Goal: Understand process/instructions: Learn how to perform a task or action

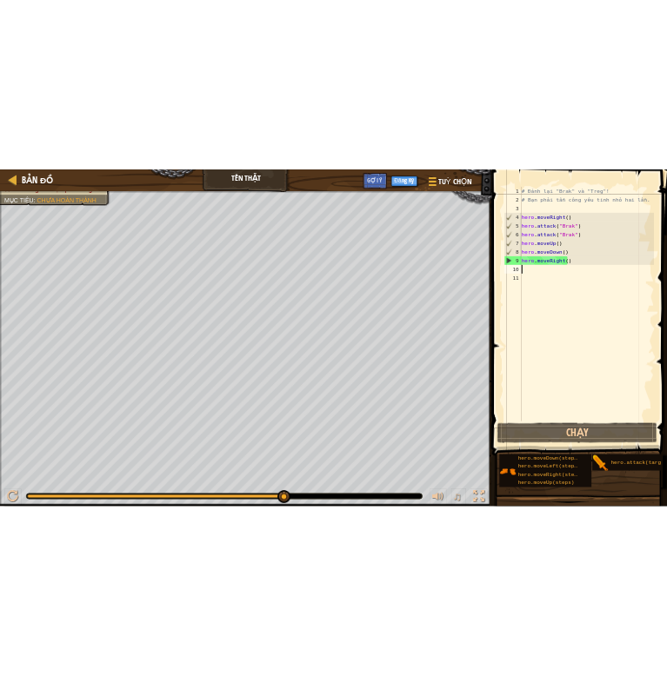
scroll to position [8, 0]
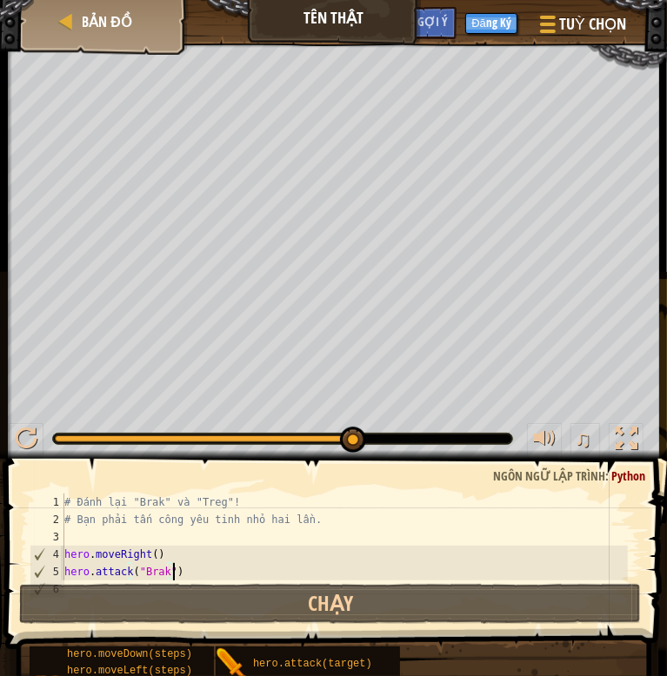
click at [299, 566] on div "# Đánh lại "Brak" và "Treg"! # Bạn phải tấn công yêu tinh nhỏ hai lần. hero . m…" at bounding box center [344, 555] width 567 height 122
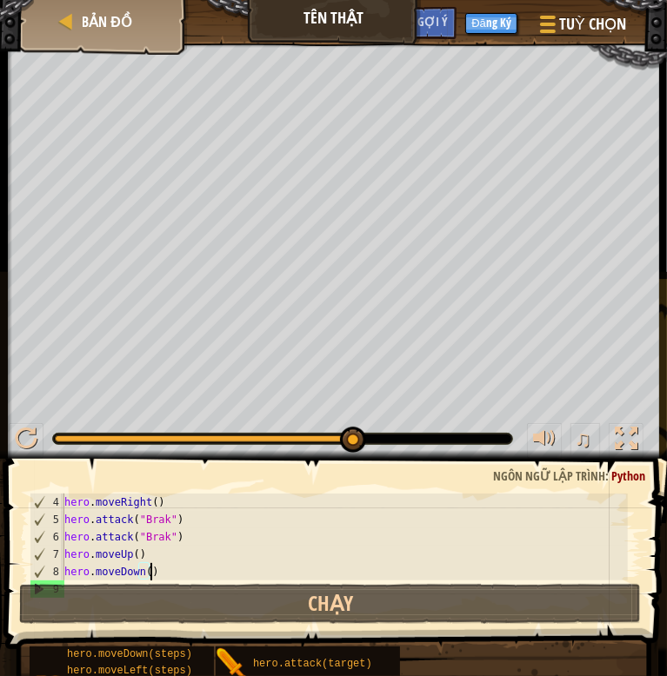
type textarea "hero.moveRight()"
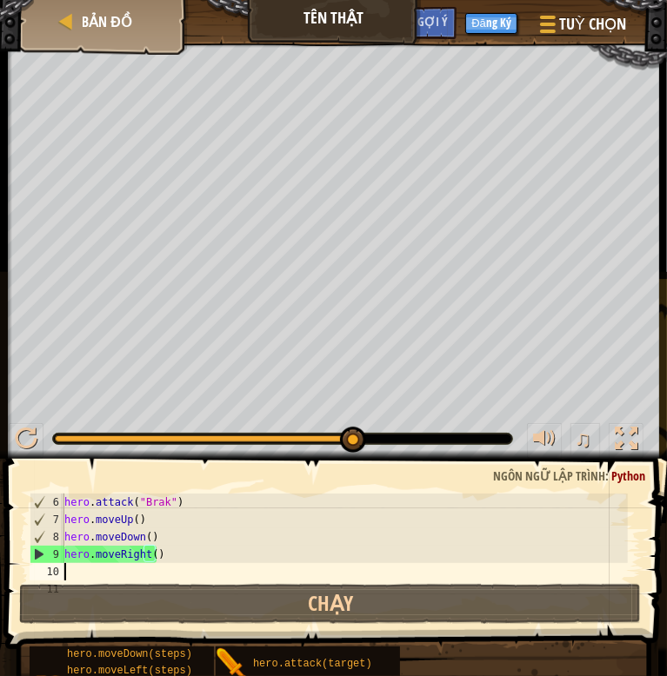
scroll to position [87, 0]
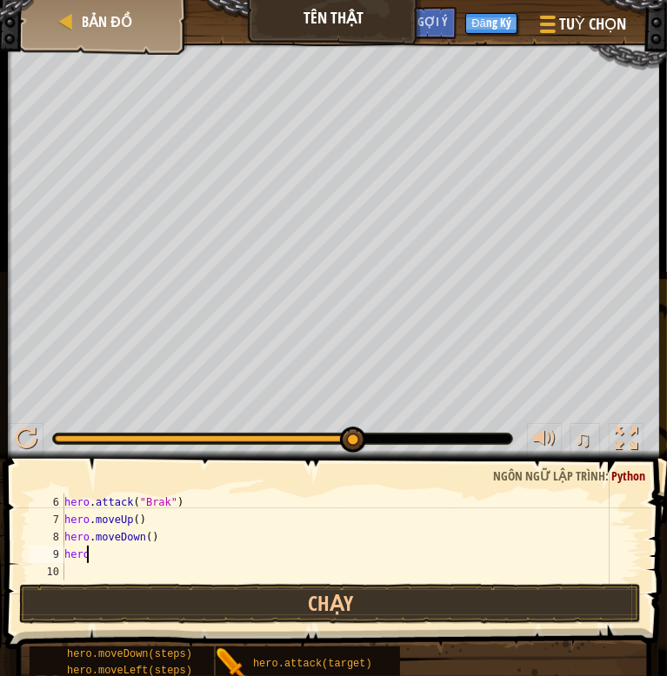
type textarea "hero."
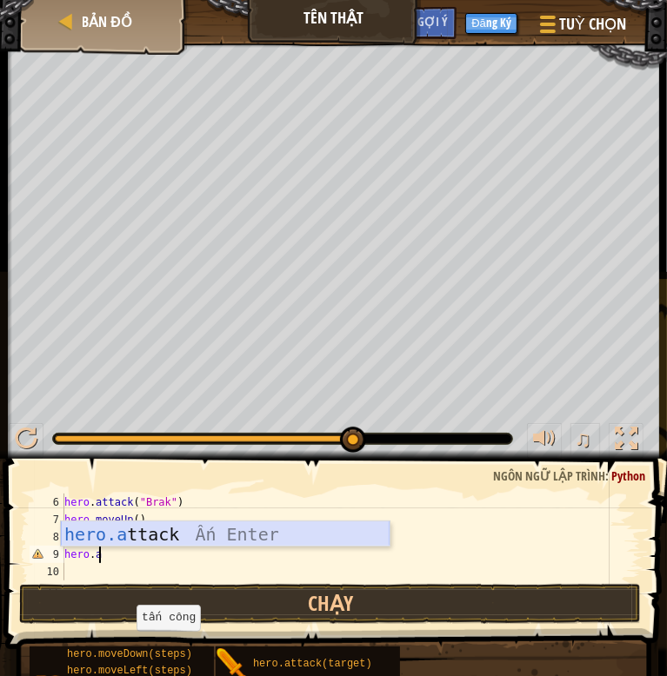
click at [296, 536] on div "hero.a ttack Ấn Enter" at bounding box center [225, 561] width 329 height 78
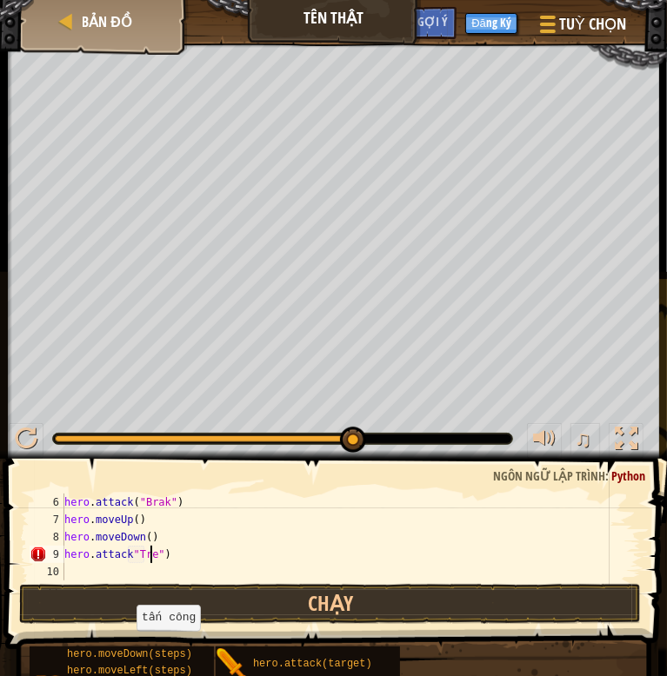
scroll to position [8, 7]
type textarea "hero.attack("Treg")"
type textarea "h"
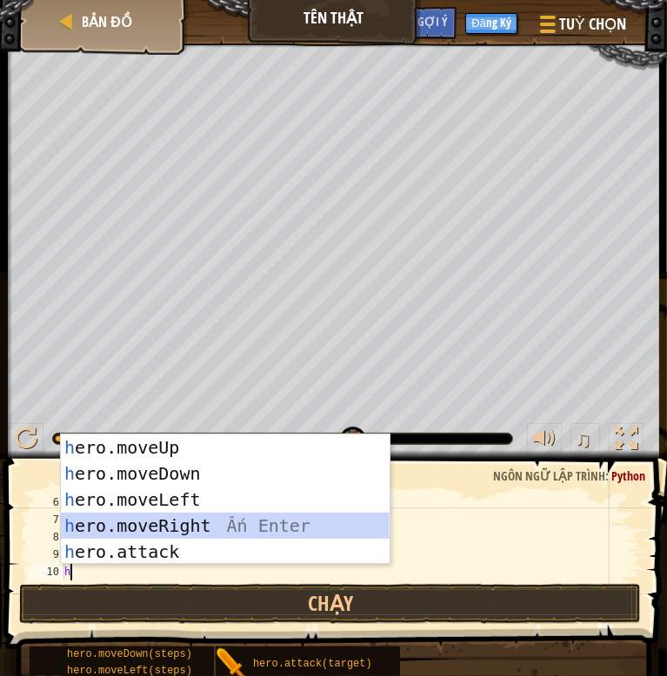
click at [305, 533] on div "h ero.moveUp Ấn Enter h ero.moveDown Ấn Enter h ero.moveLeft Ấn Enter h ero.mov…" at bounding box center [225, 526] width 329 height 183
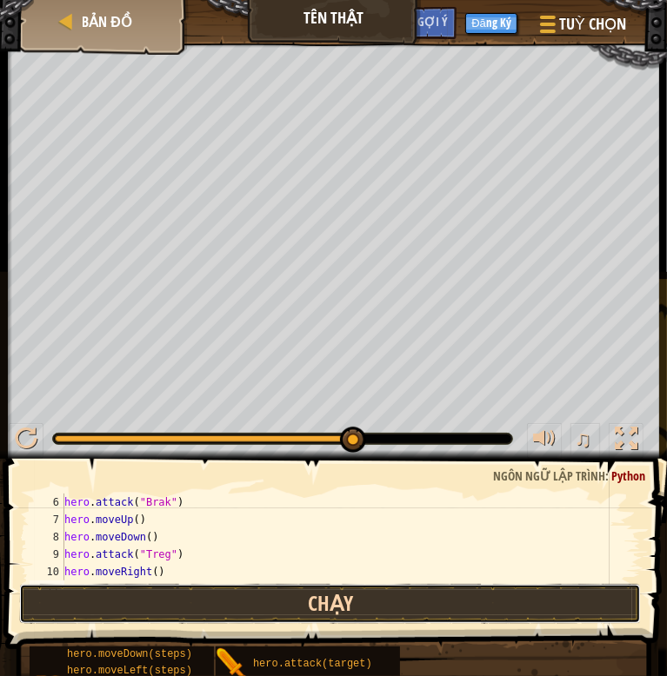
click at [349, 596] on button "Chạy" at bounding box center [329, 604] width 621 height 40
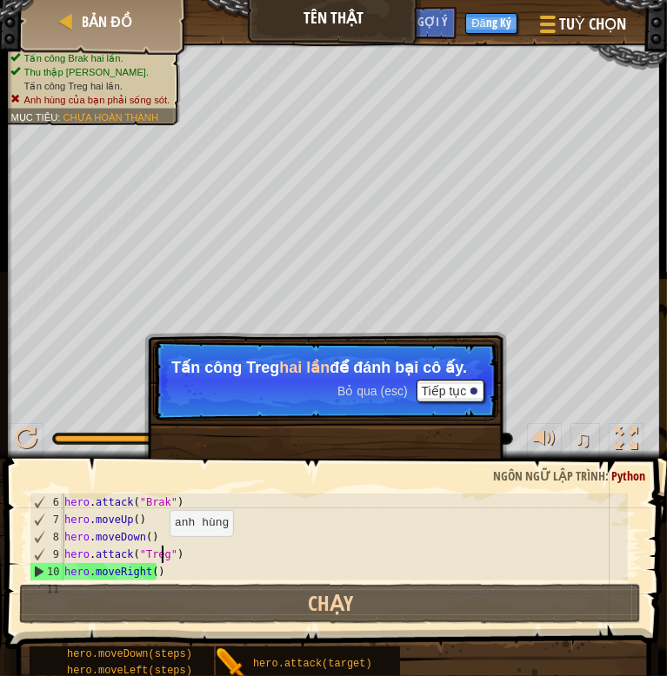
click at [161, 554] on div "hero . attack ( "Brak" ) hero . moveUp ( ) hero . moveDown ( ) hero . attack ( …" at bounding box center [344, 555] width 567 height 122
click at [176, 557] on div "hero . attack ( "Brak" ) hero . moveUp ( ) hero . moveDown ( ) hero . attack ( …" at bounding box center [344, 555] width 567 height 122
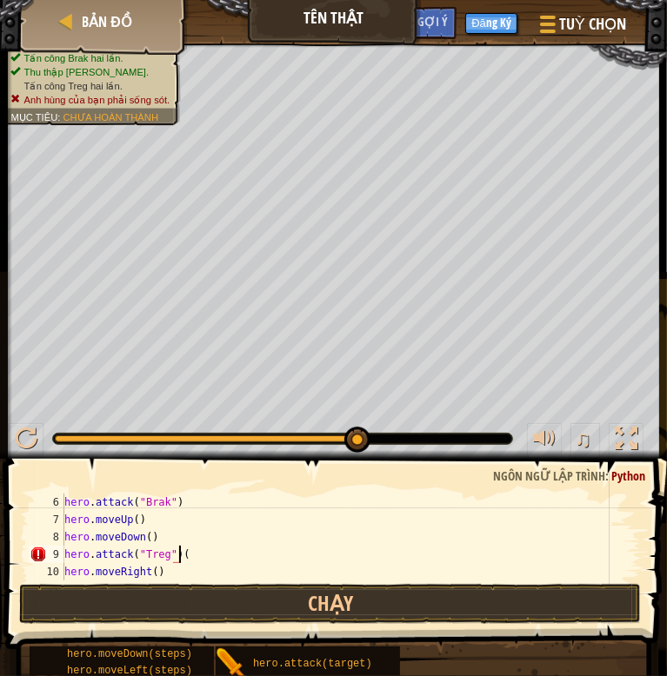
scroll to position [8, 9]
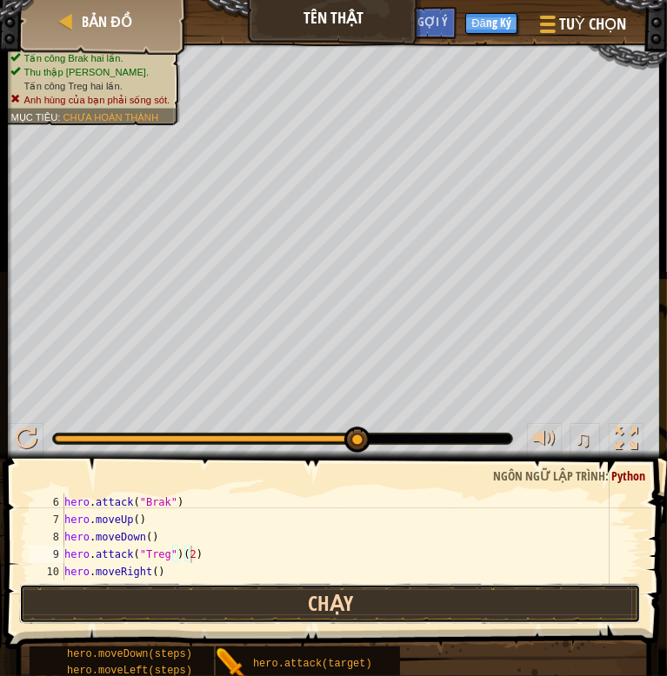
click at [279, 602] on button "Chạy" at bounding box center [329, 604] width 621 height 40
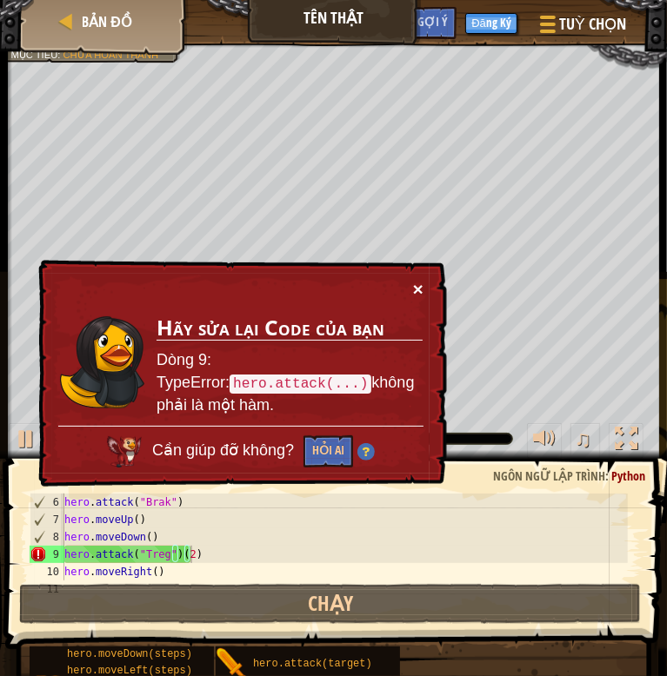
click at [417, 289] on button "×" at bounding box center [418, 289] width 10 height 18
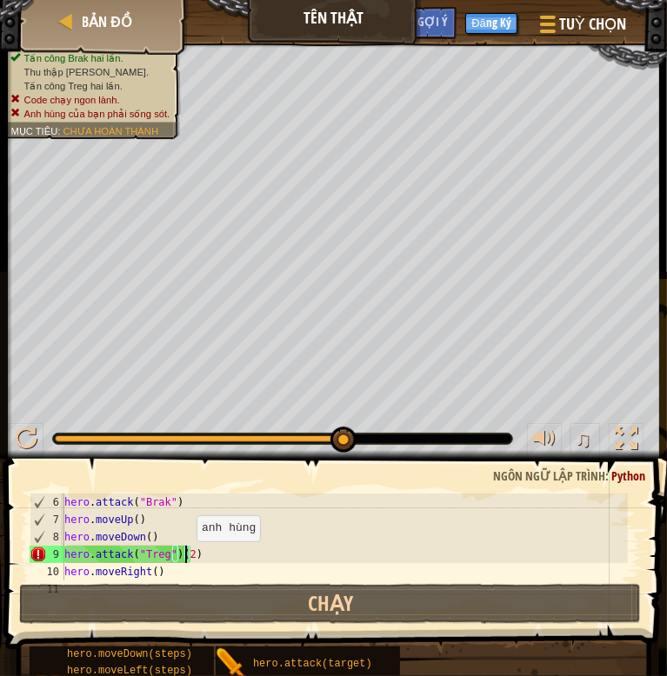
click at [188, 559] on div "hero . attack ( "Brak" ) hero . moveUp ( ) hero . moveDown ( ) hero . attack ( …" at bounding box center [344, 555] width 567 height 122
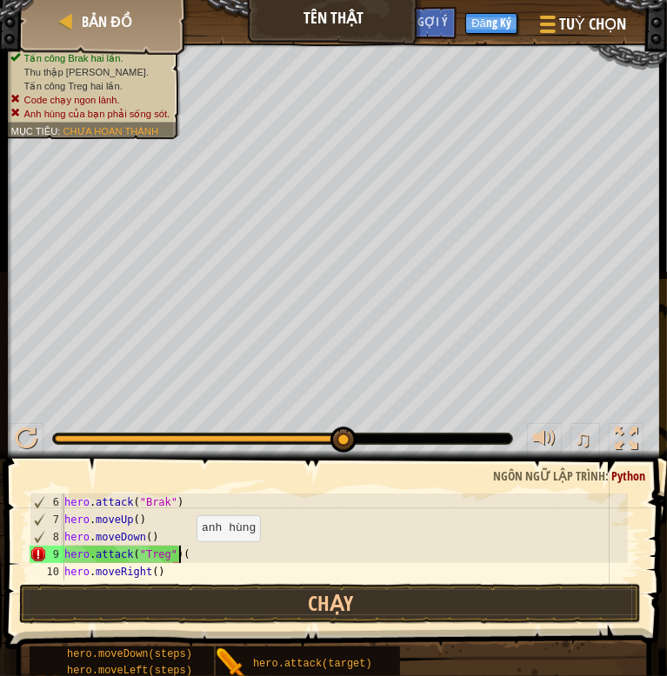
scroll to position [8, 7]
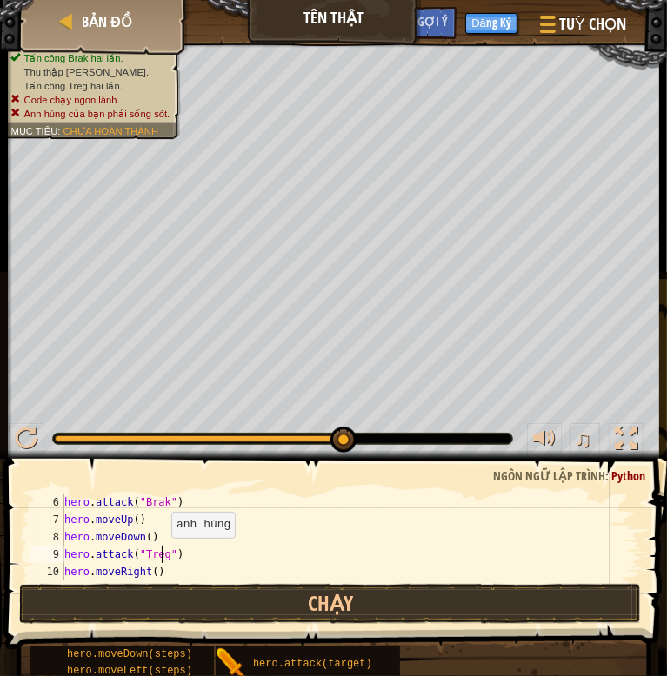
click at [163, 555] on div "hero . attack ( "Brak" ) hero . moveUp ( ) hero . moveDown ( ) hero . attack ( …" at bounding box center [344, 555] width 567 height 122
type textarea "hero.attack("2")"
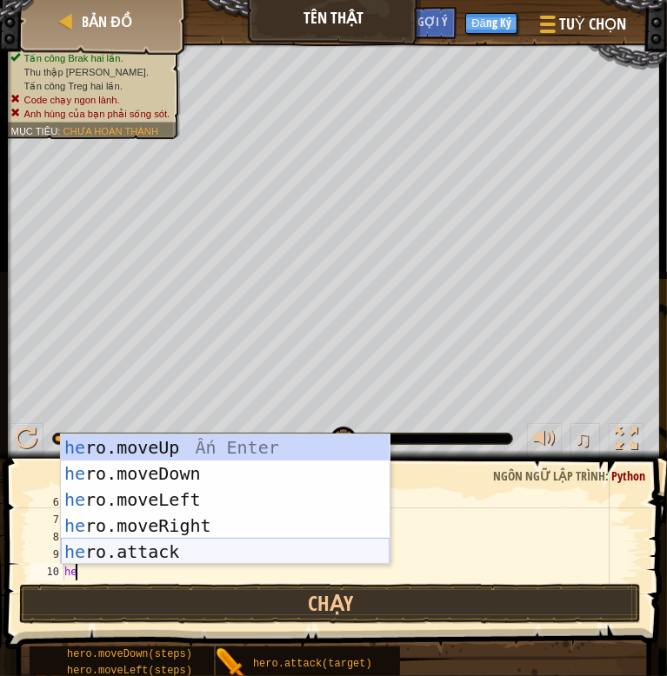
click at [199, 544] on div "he ro.moveUp Ấn Enter he ro.moveDown Ấn Enter he ro.moveLeft Ấn Enter he ro.mov…" at bounding box center [225, 526] width 329 height 183
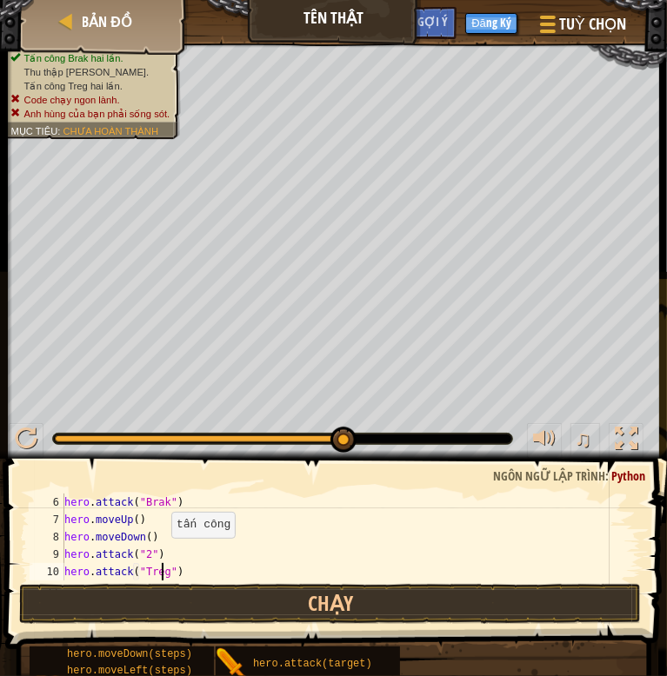
scroll to position [8, 7]
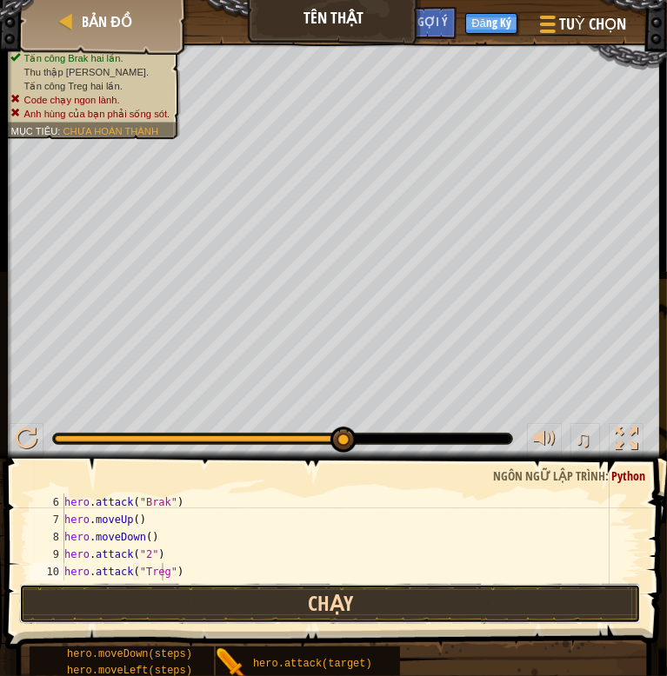
click at [255, 606] on button "Chạy" at bounding box center [329, 604] width 621 height 40
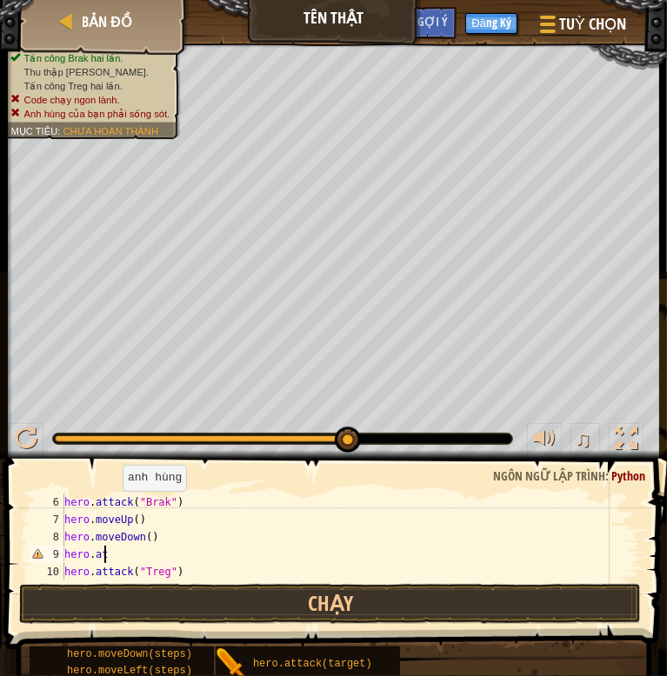
scroll to position [8, 1]
type textarea "hero.m"
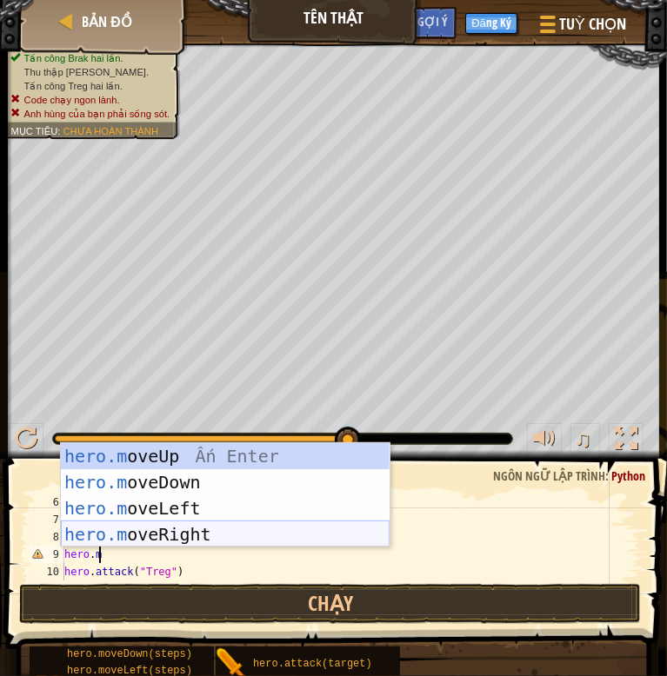
click at [223, 524] on div "hero.m oveUp Ấn Enter hero.m oveDown Ấn Enter hero.m oveLeft Ấn Enter hero.m ov…" at bounding box center [225, 521] width 329 height 156
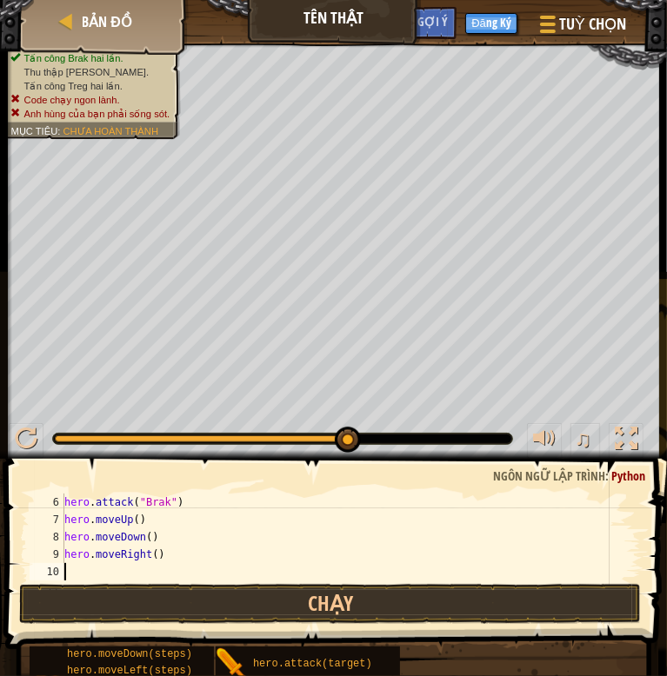
scroll to position [8, 0]
click at [150, 562] on div "hero . attack ( "Brak" ) hero . moveUp ( ) hero . moveDown ( ) hero . moveRight…" at bounding box center [344, 555] width 567 height 122
type textarea "hero.moveRight(2)"
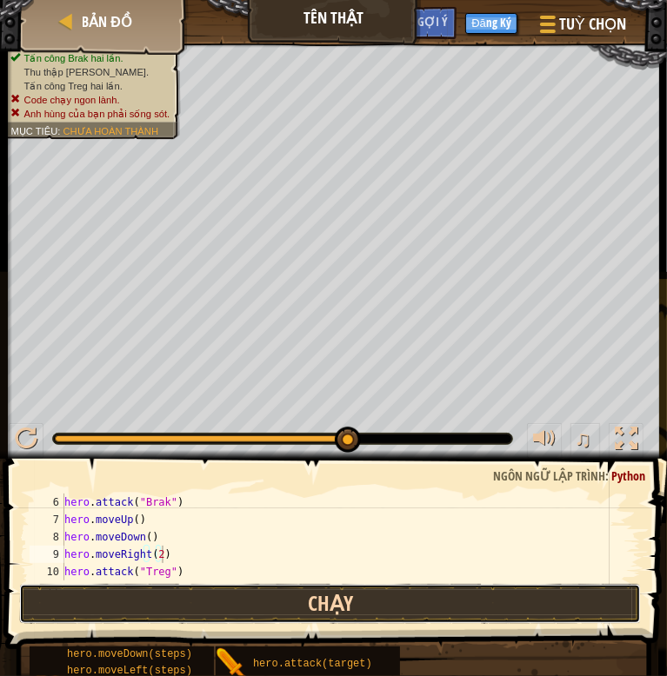
click at [229, 609] on button "Chạy" at bounding box center [329, 604] width 621 height 40
